Goal: Obtain resource: Download file/media

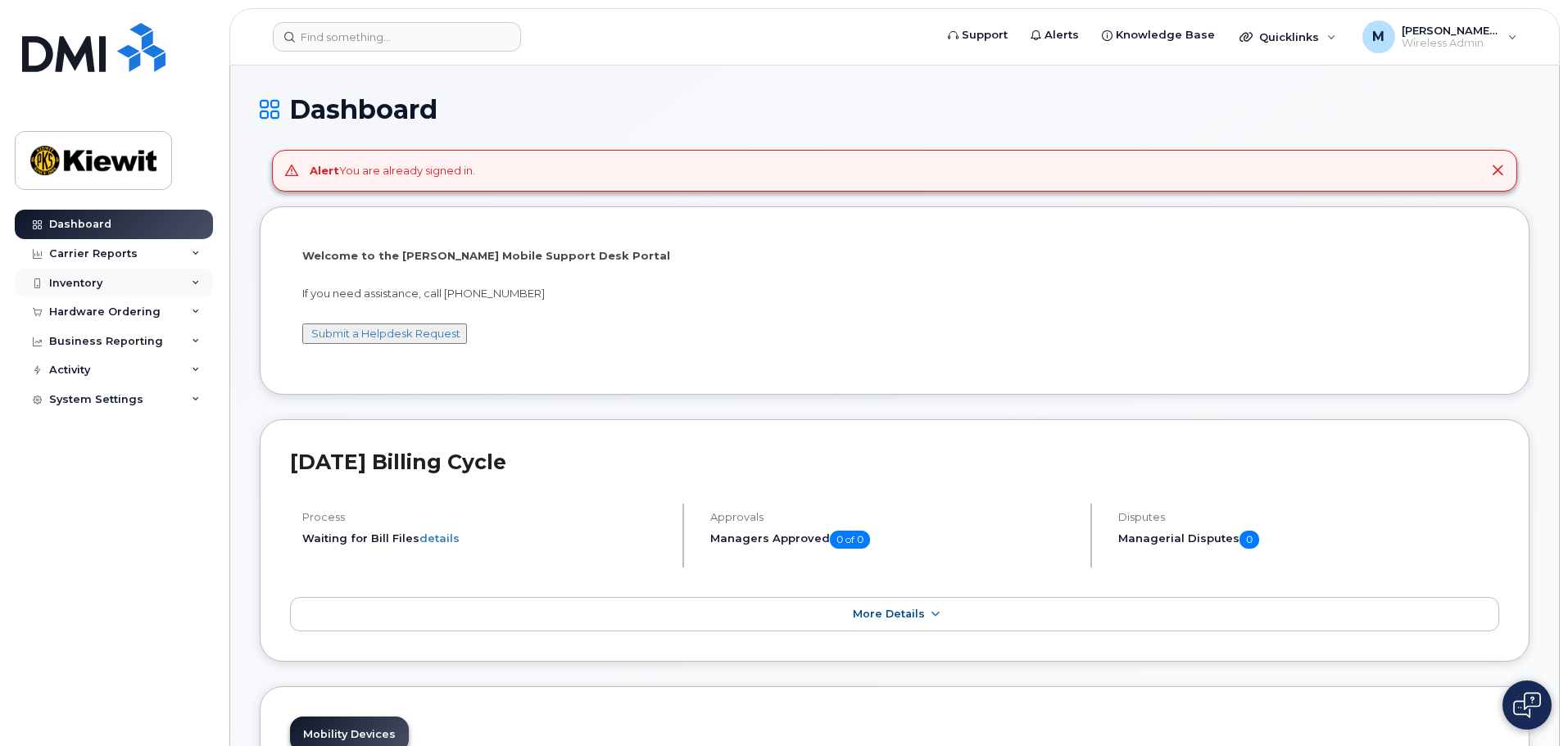
click at [142, 295] on div "Dashboard Carrier Reports Monthly Billing Data Daily Data Pooling Average Costi…" at bounding box center [115, 465] width 202 height 512
click at [140, 288] on div "Inventory" at bounding box center [114, 283] width 198 height 29
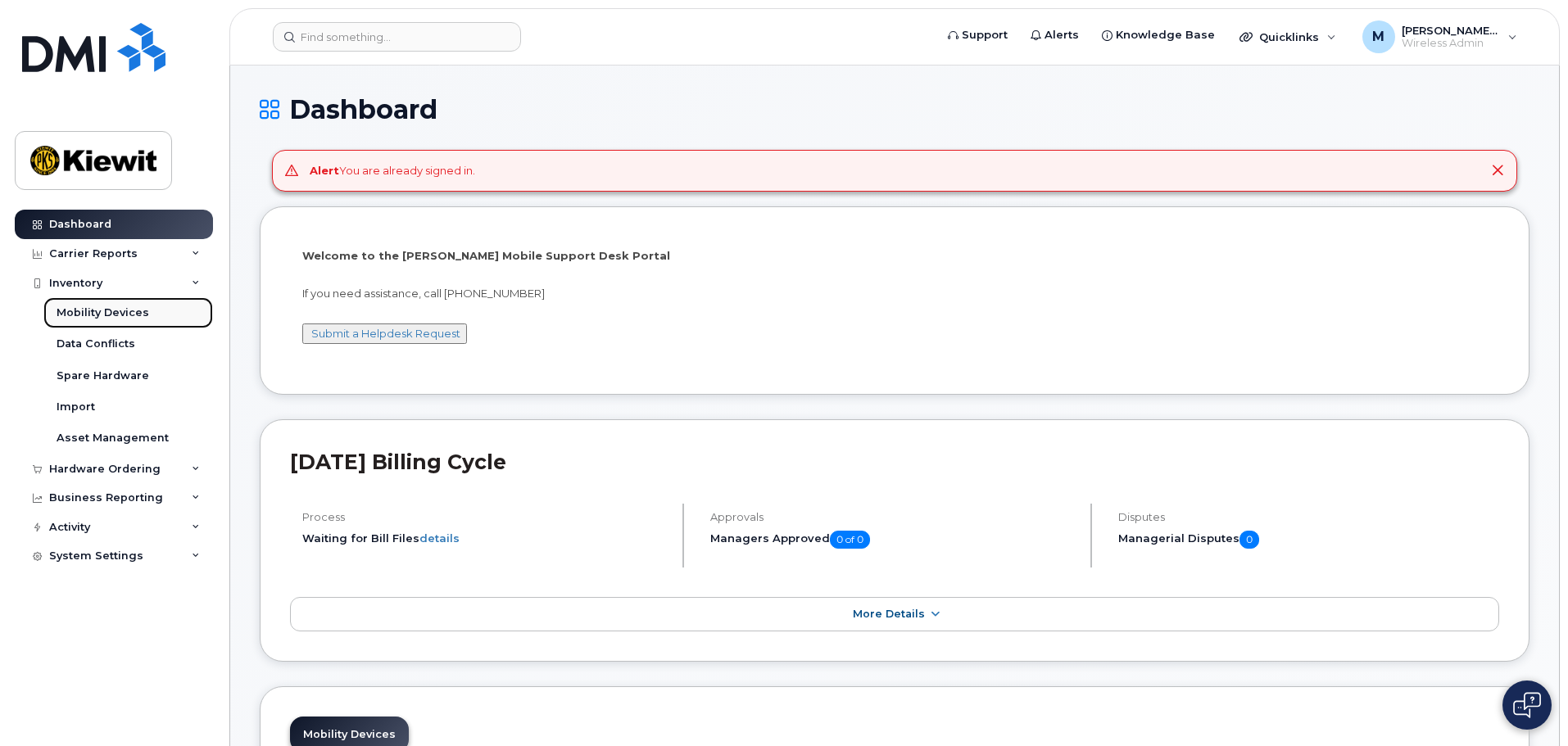
click at [132, 306] on div "Mobility Devices" at bounding box center [103, 313] width 93 height 14
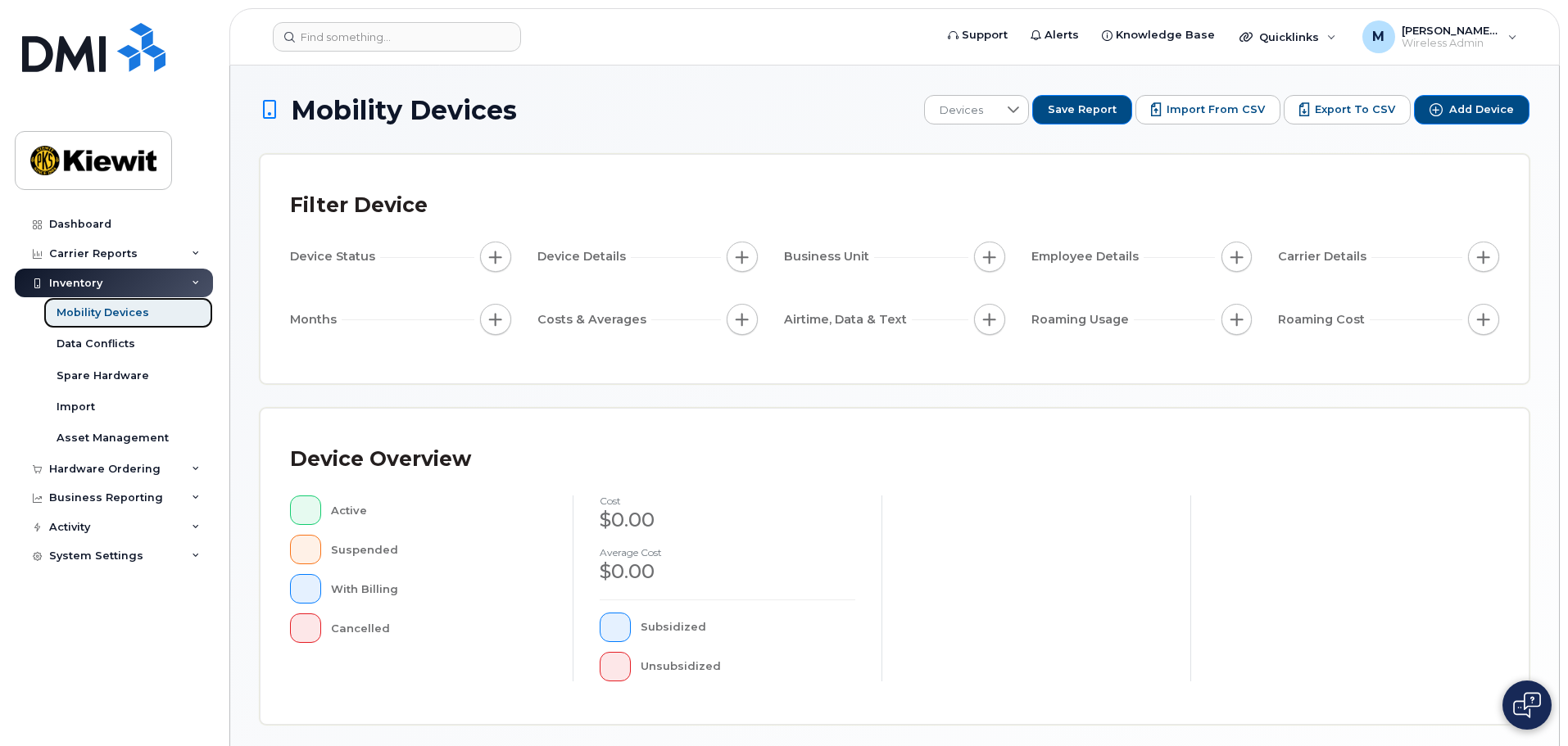
click at [152, 313] on link "Mobility Devices" at bounding box center [129, 313] width 170 height 31
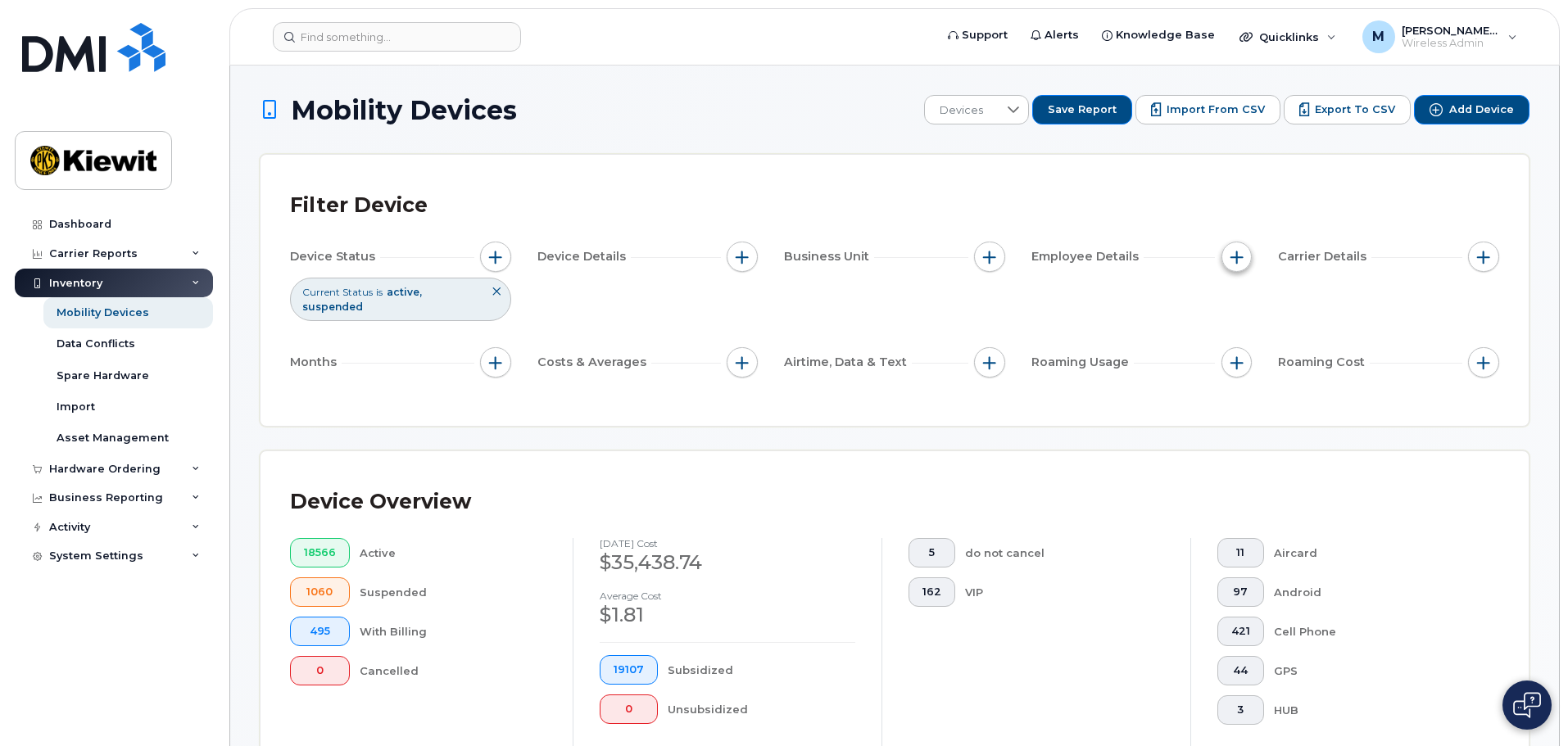
click at [1235, 261] on span "button" at bounding box center [1237, 256] width 13 height 13
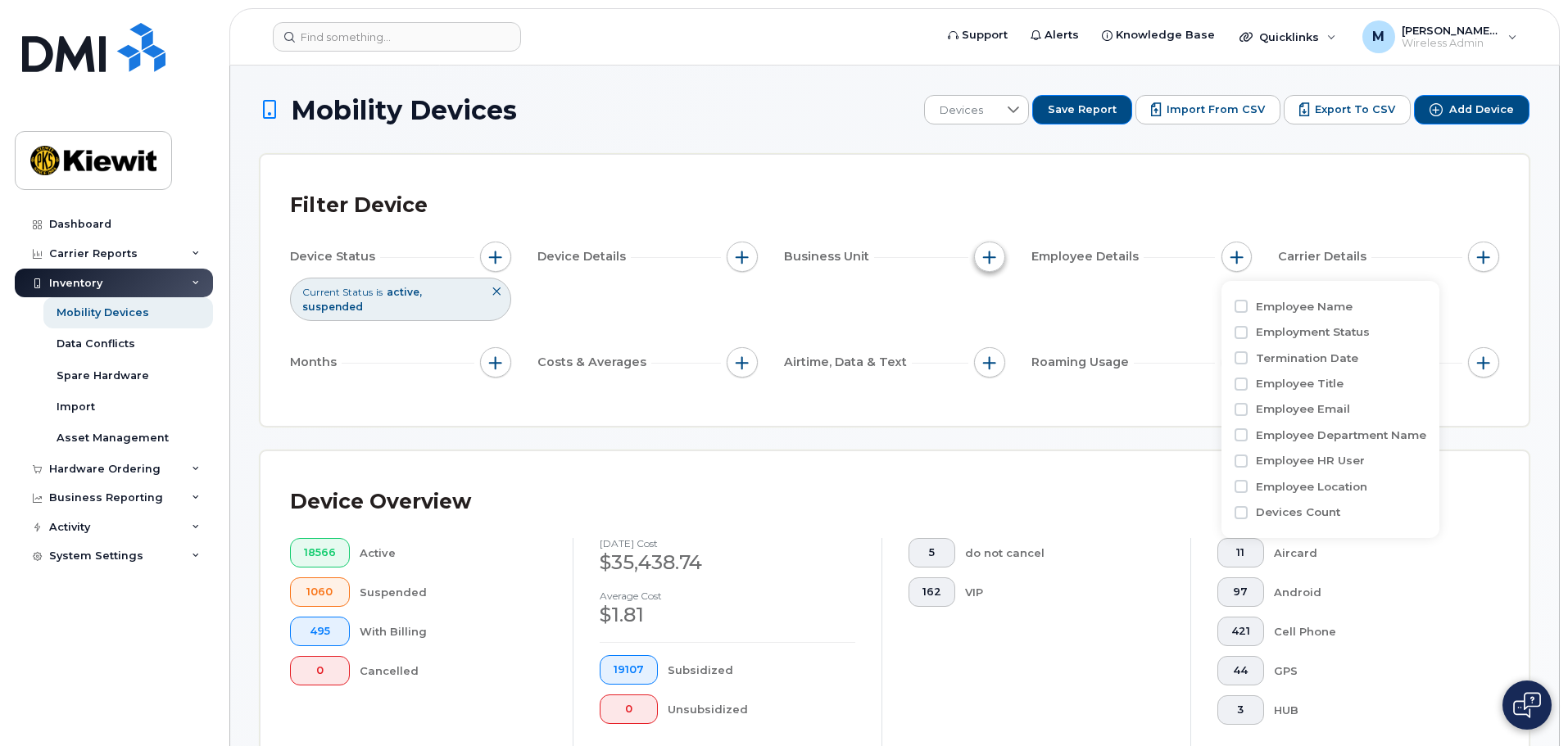
click at [974, 258] on button "button" at bounding box center [990, 256] width 31 height 31
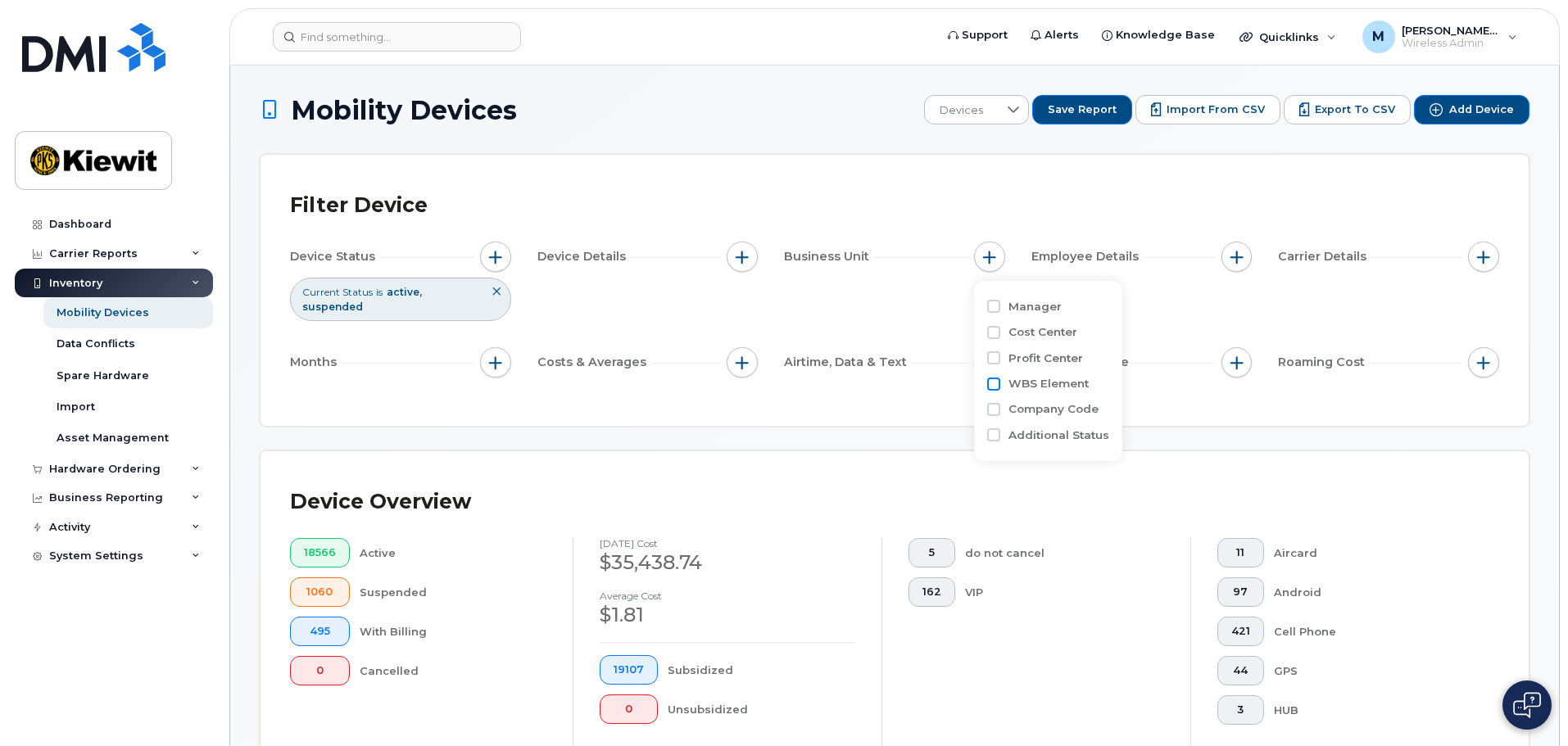
click at [990, 378] on input "WBS Element" at bounding box center [993, 384] width 13 height 13
checkbox input "true"
click at [1057, 418] on span "is" at bounding box center [1083, 415] width 142 height 29
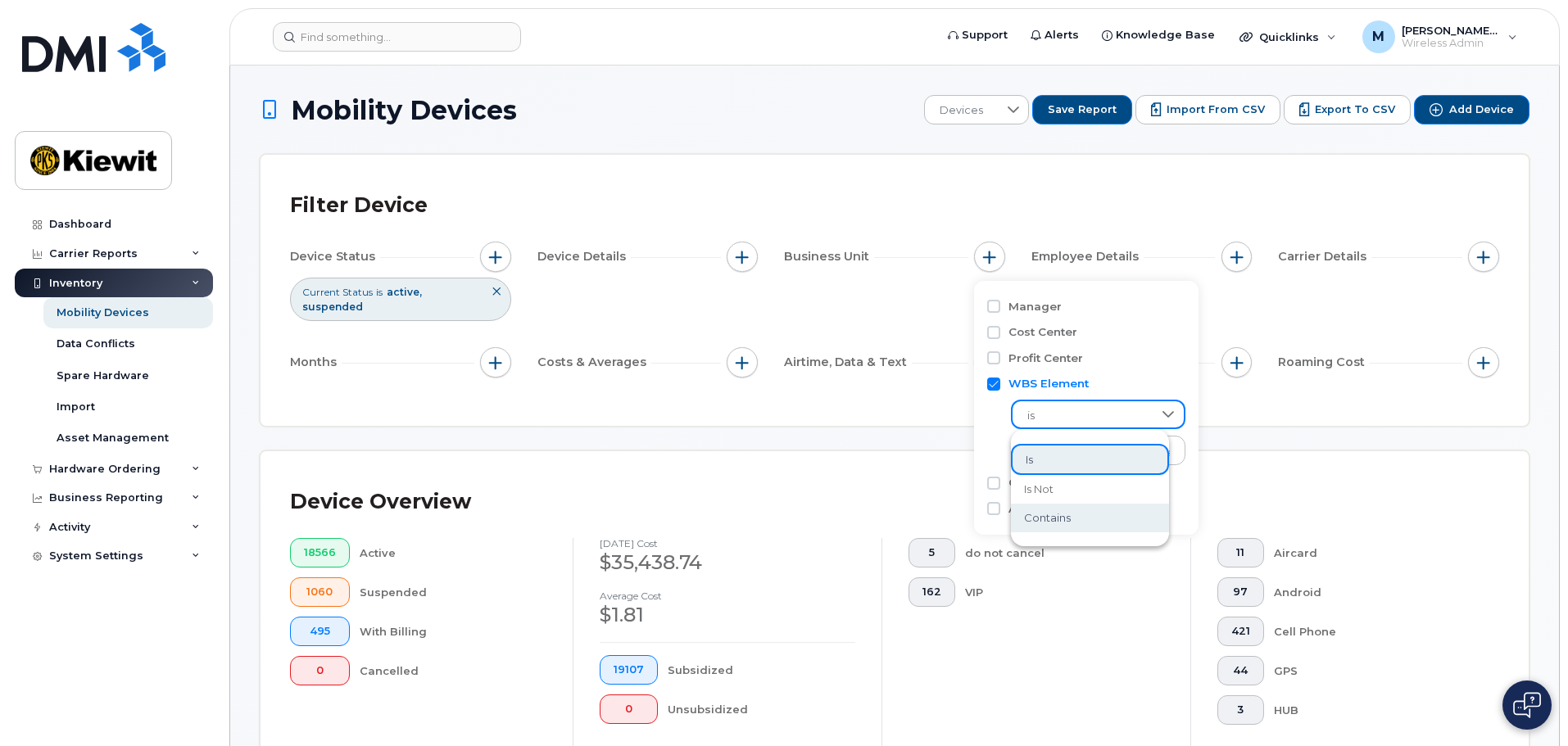
click at [1062, 519] on span "contains" at bounding box center [1048, 517] width 46 height 15
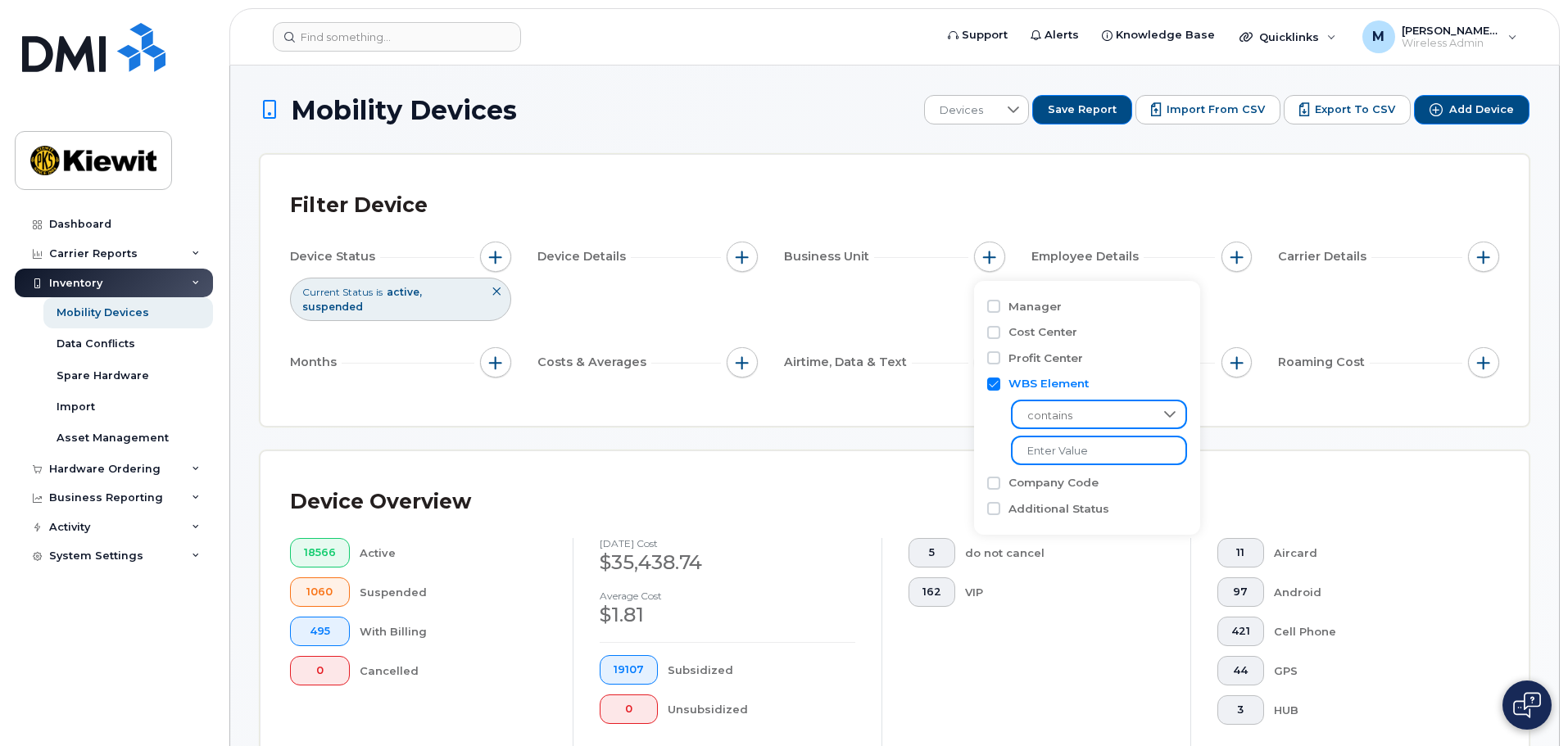
click at [1067, 460] on input "text" at bounding box center [1099, 450] width 176 height 29
type input "110254"
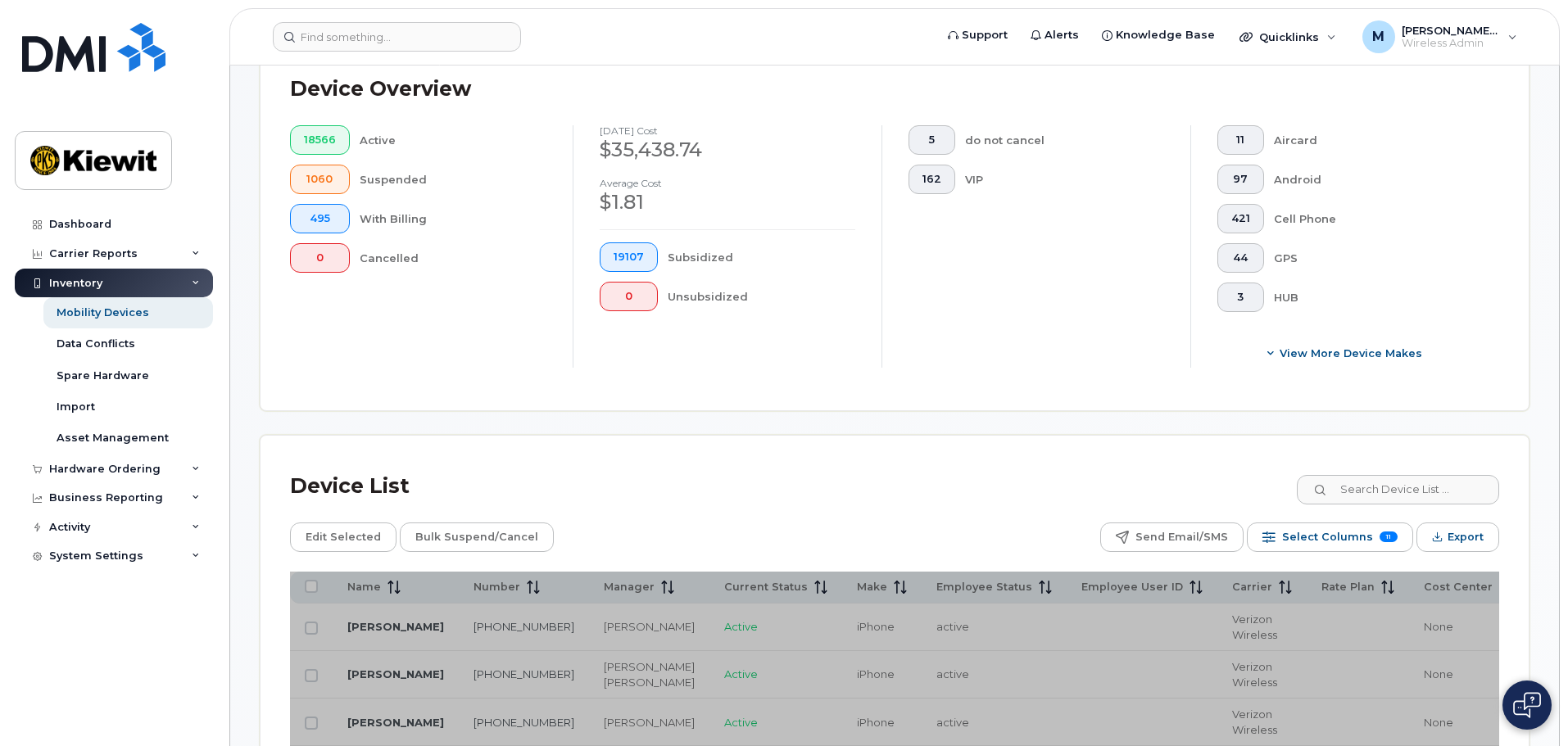
scroll to position [409, 0]
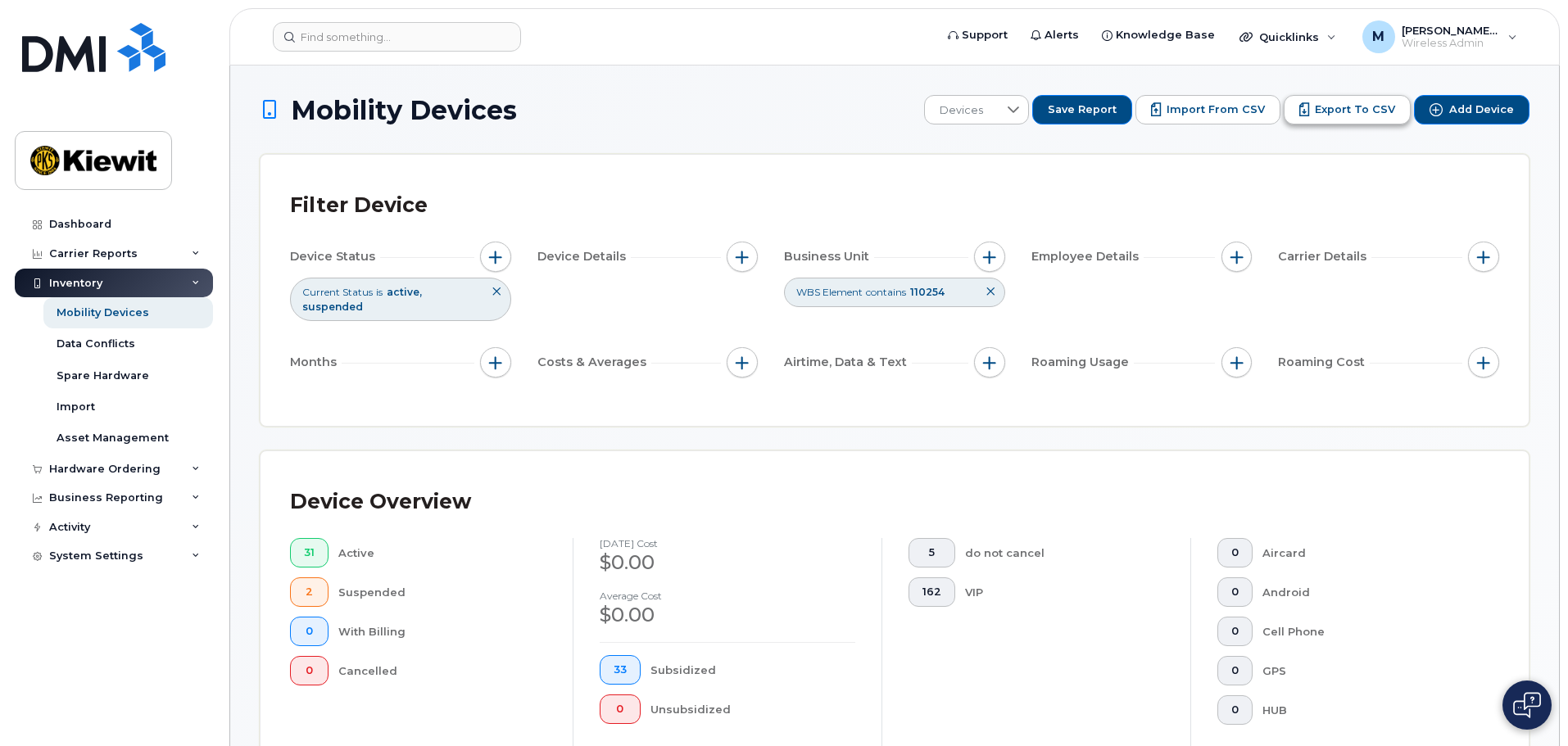
click at [1370, 110] on span "Export to CSV" at bounding box center [1355, 110] width 80 height 14
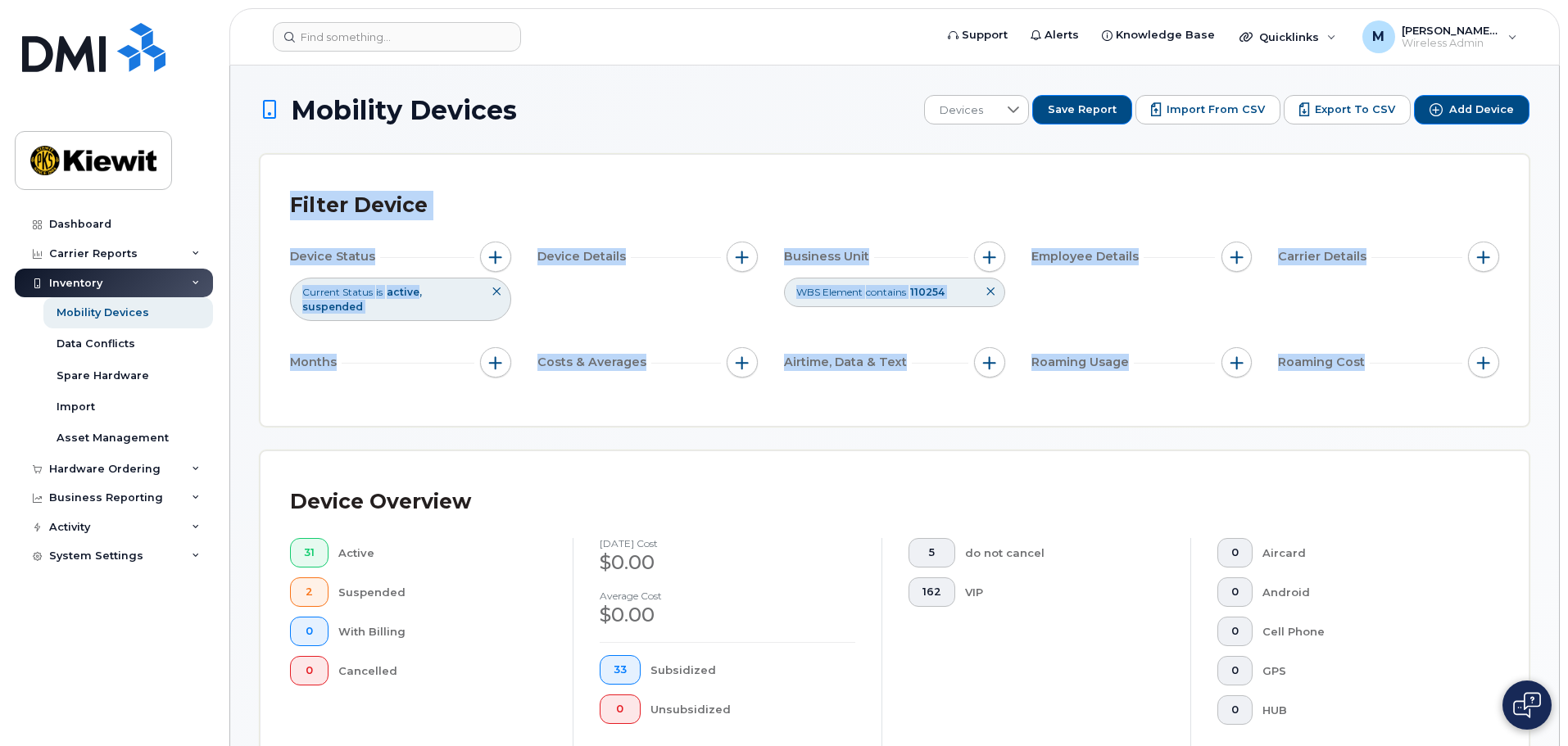
drag, startPoint x: 1459, startPoint y: 311, endPoint x: 1495, endPoint y: -42, distance: 354.8
click at [1233, 119] on button "Import from CSV" at bounding box center [1208, 109] width 145 height 29
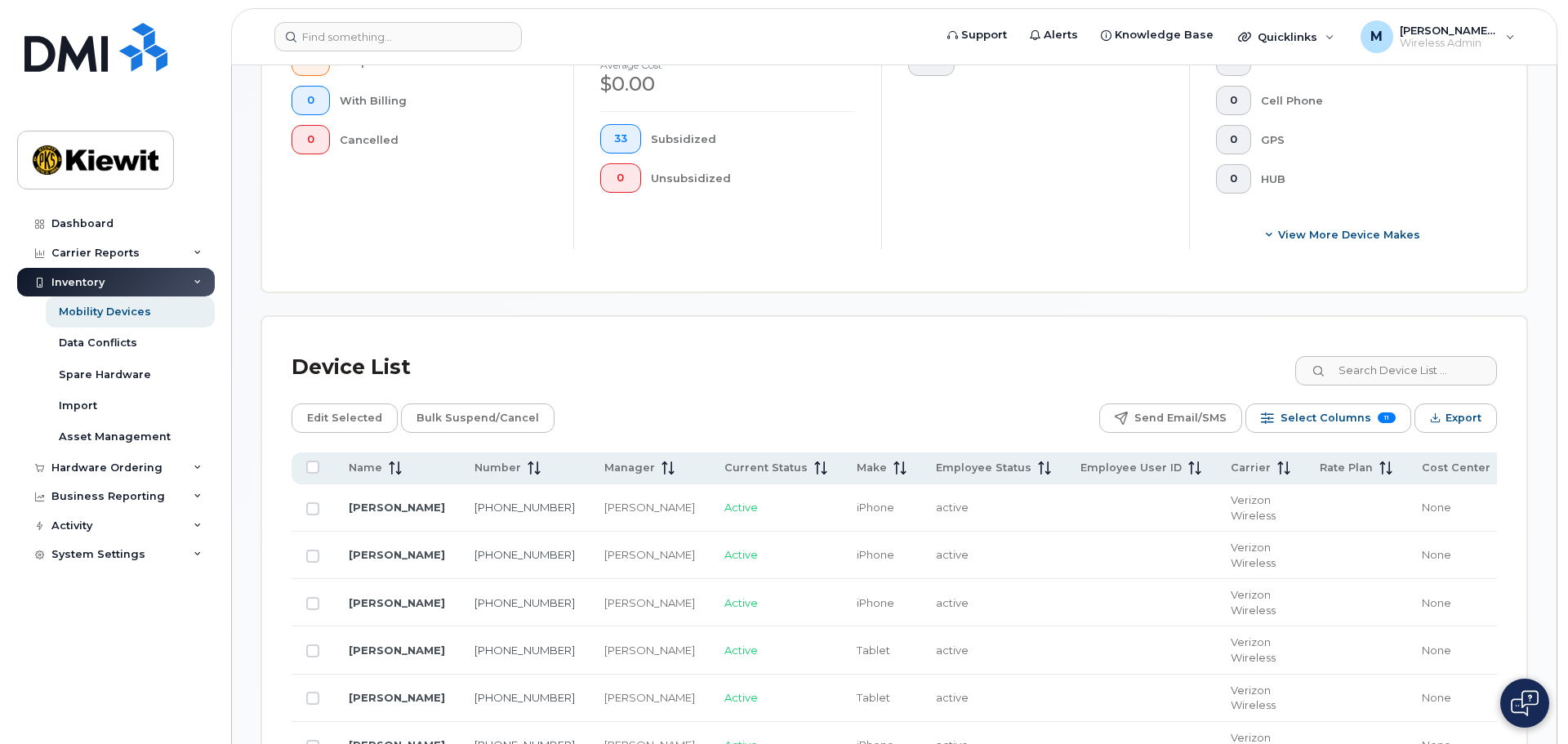
scroll to position [546, 0]
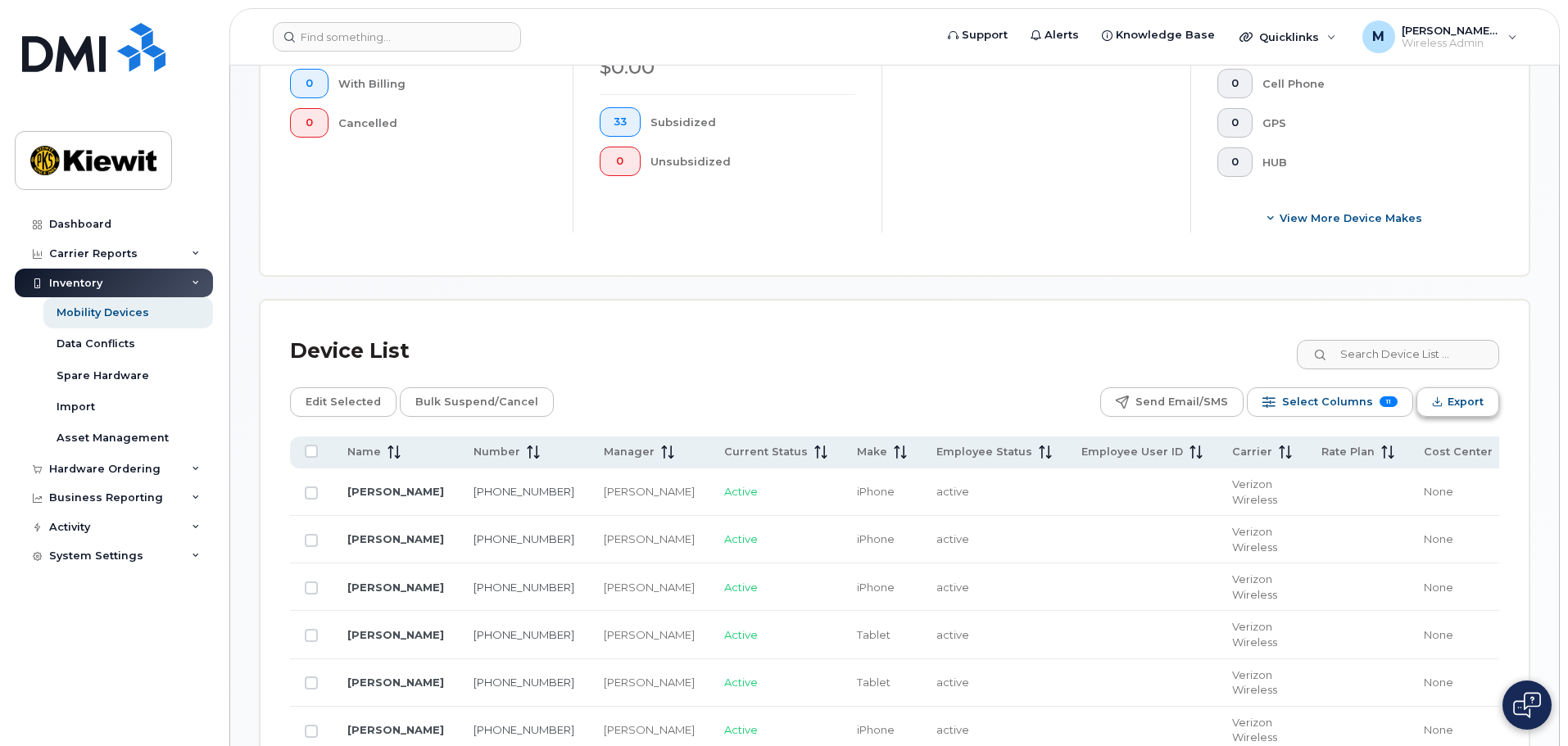
click at [1479, 390] on span "Export" at bounding box center [1466, 401] width 36 height 24
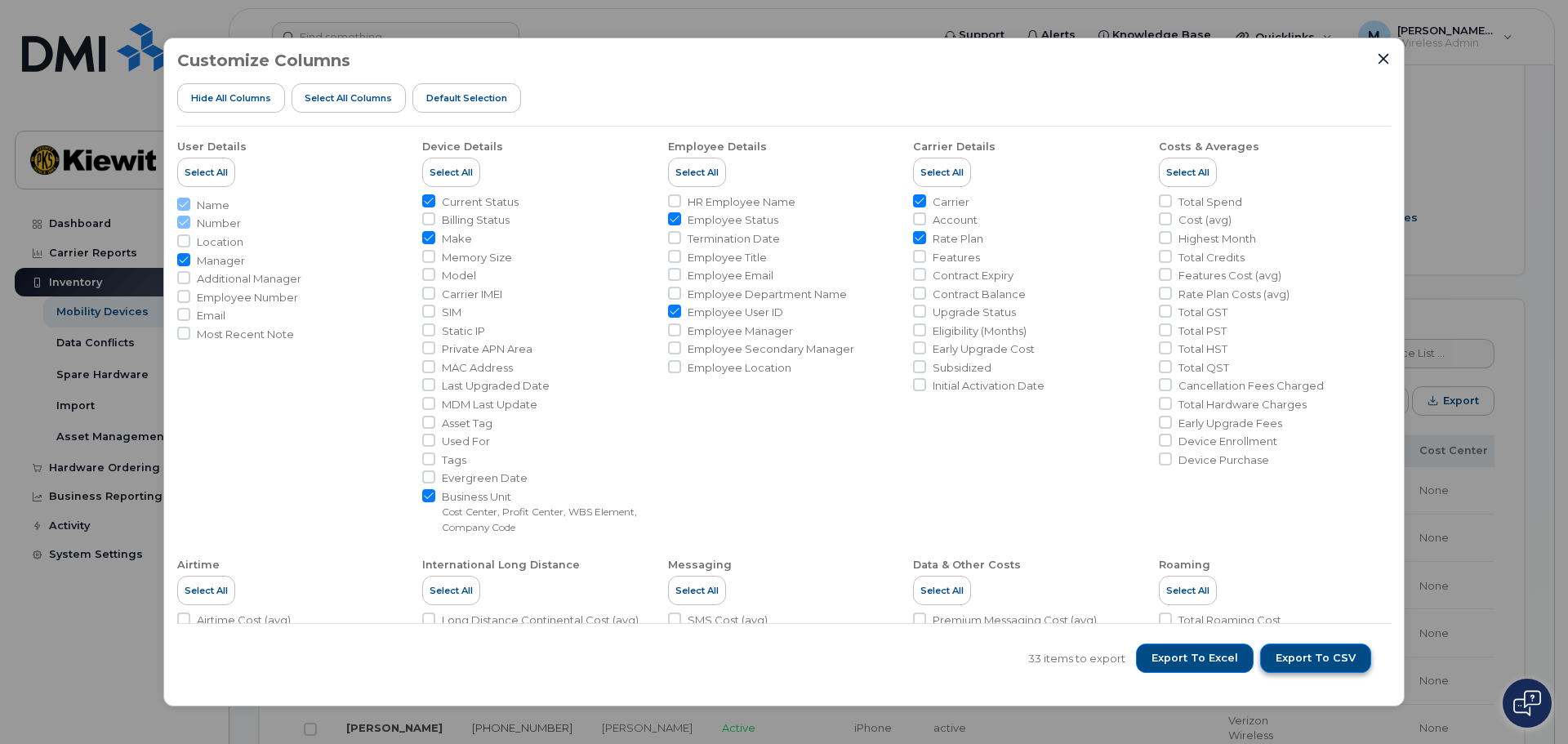
click at [1294, 652] on span "Export to CSV" at bounding box center [1316, 658] width 80 height 14
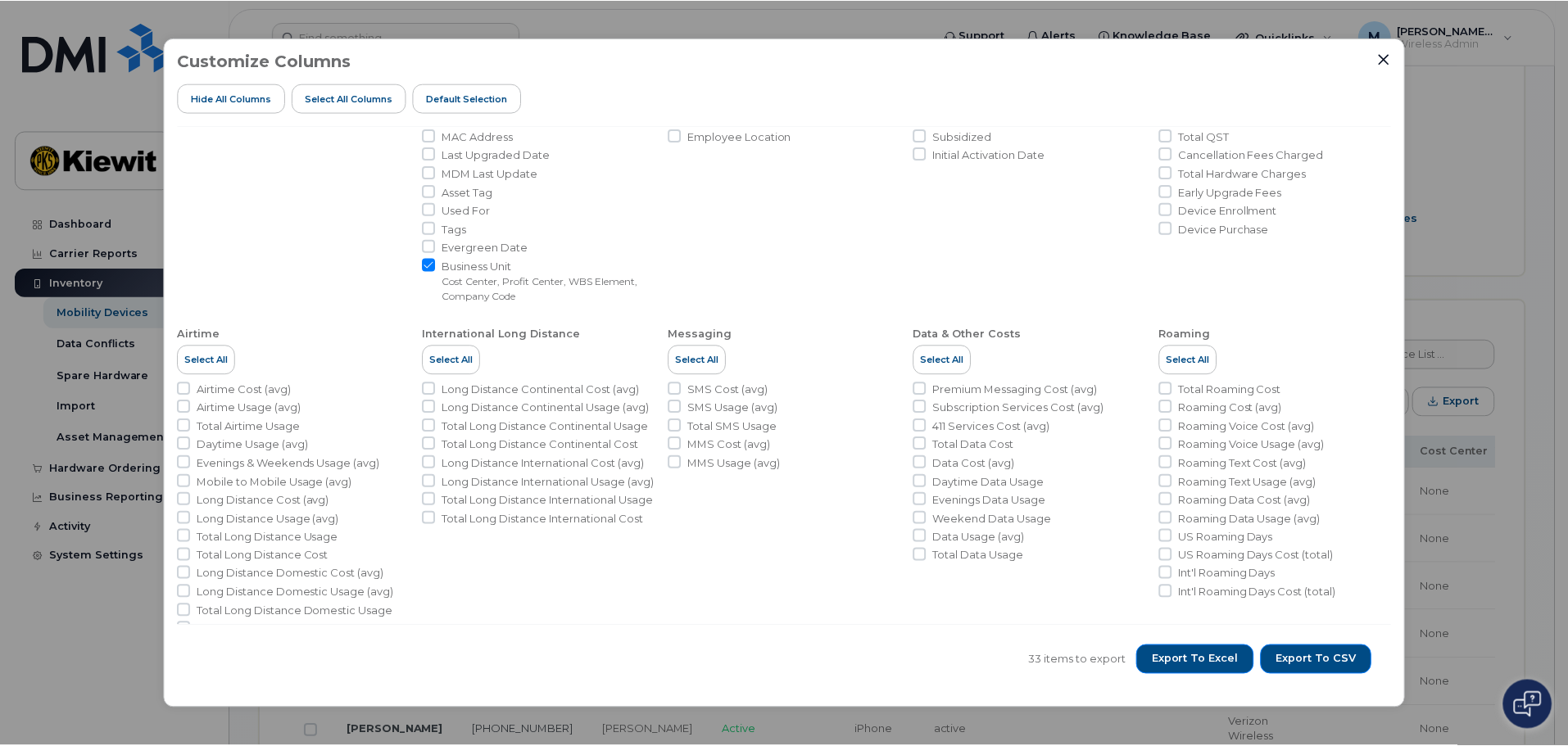
scroll to position [264, 0]
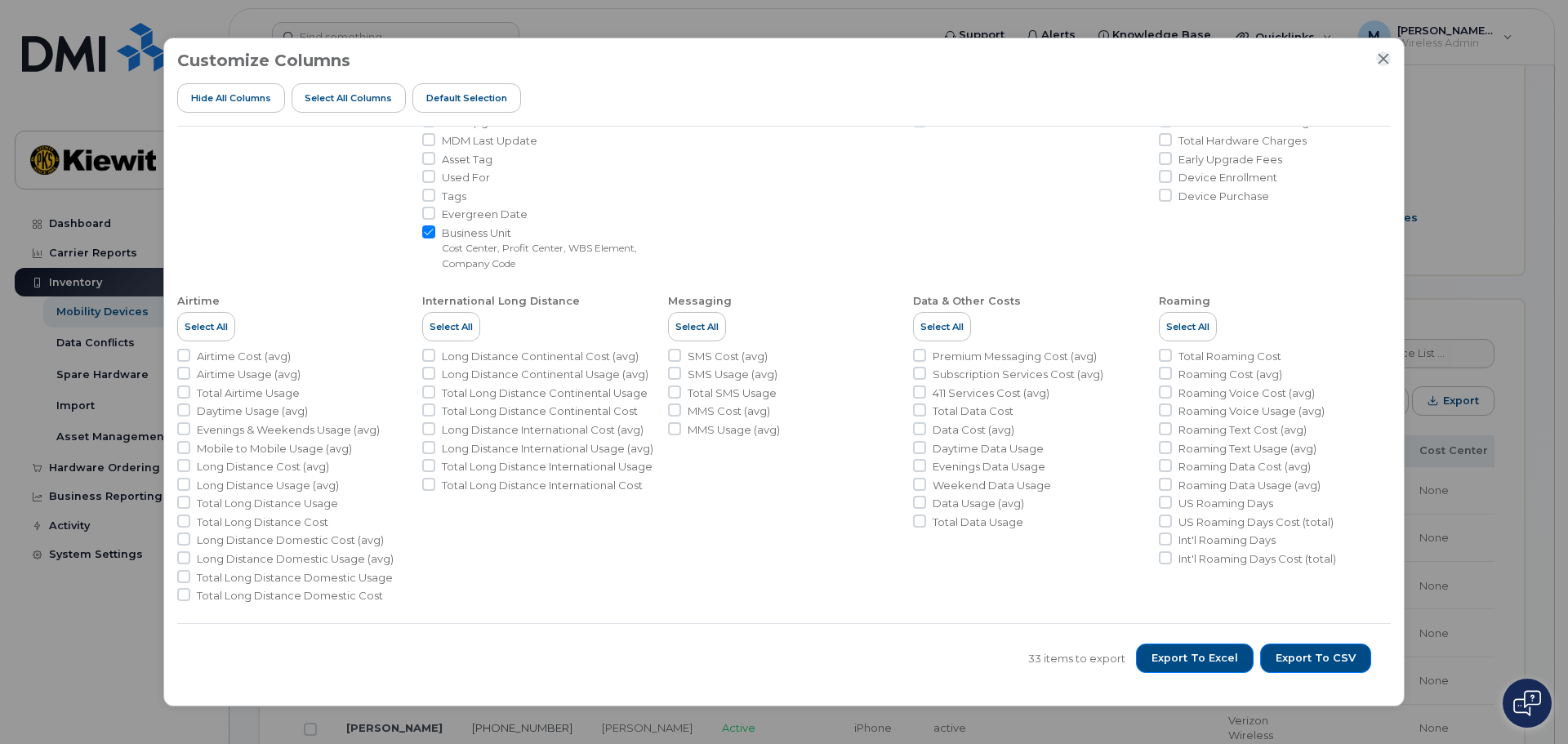
click at [1384, 59] on icon "Close" at bounding box center [1384, 59] width 11 height 11
